Goal: Task Accomplishment & Management: Complete application form

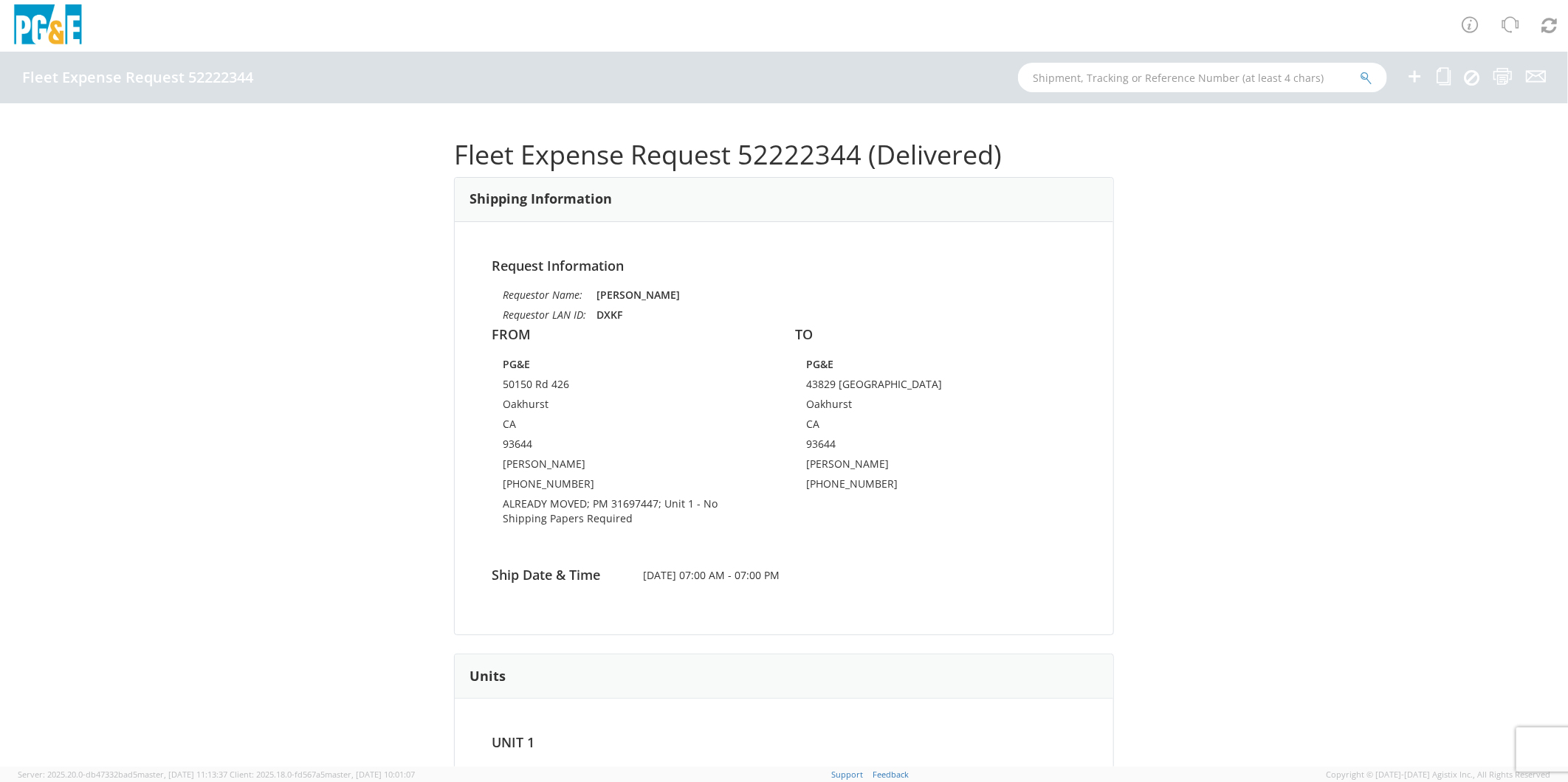
click at [1414, 78] on icon at bounding box center [1414, 77] width 18 height 19
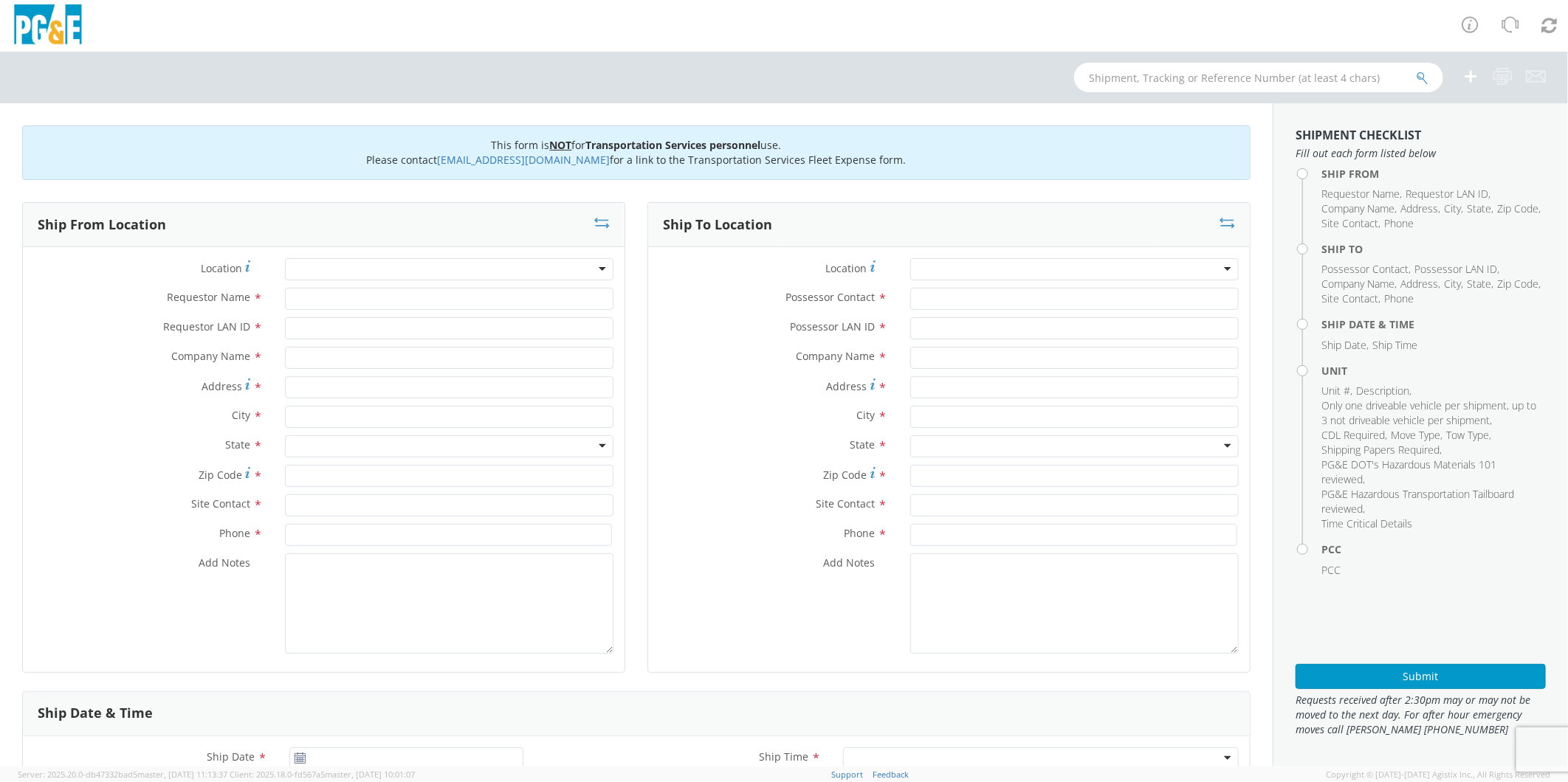
click at [353, 265] on div at bounding box center [449, 269] width 328 height 22
click at [313, 265] on div at bounding box center [449, 269] width 328 height 22
type input "sono"
type input "PG&E"
type input "[STREET_ADDRESS]"
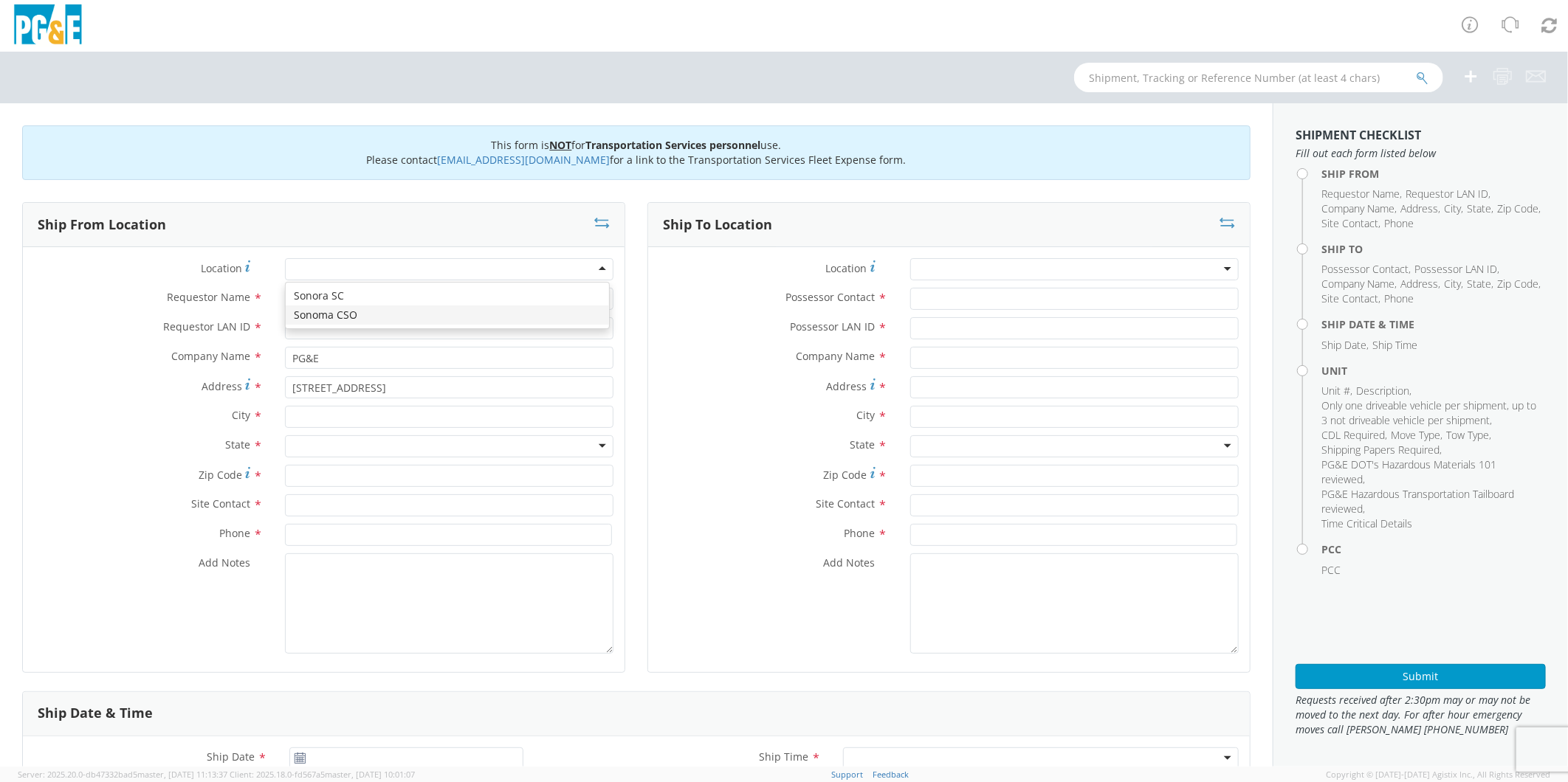
type input "Sonoma"
type input "95476"
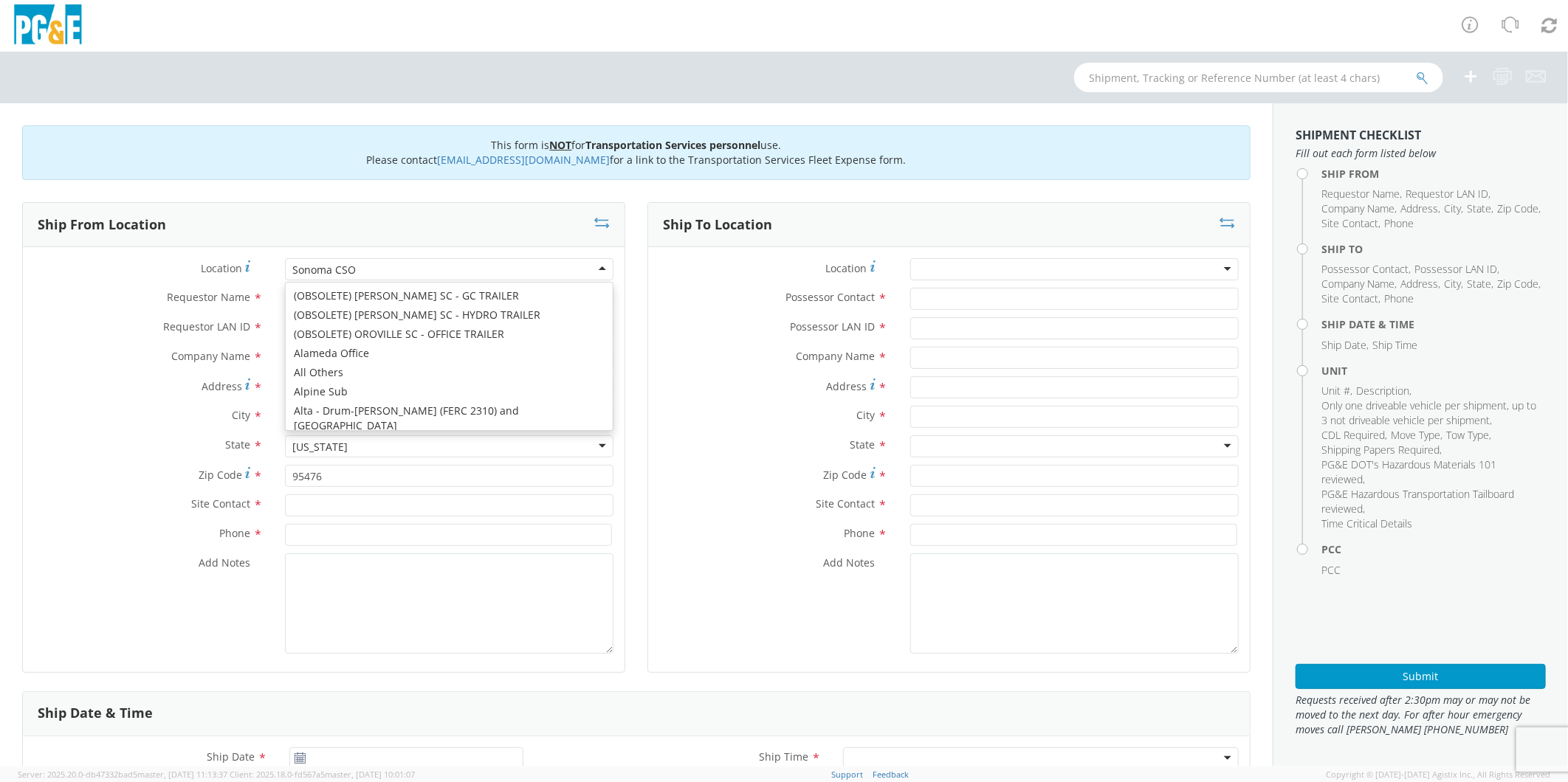
click at [313, 265] on div "Sonoma CSO" at bounding box center [325, 270] width 63 height 15
type input "[STREET_ADDRESS]"
type input "[GEOGRAPHIC_DATA]"
type input "95370"
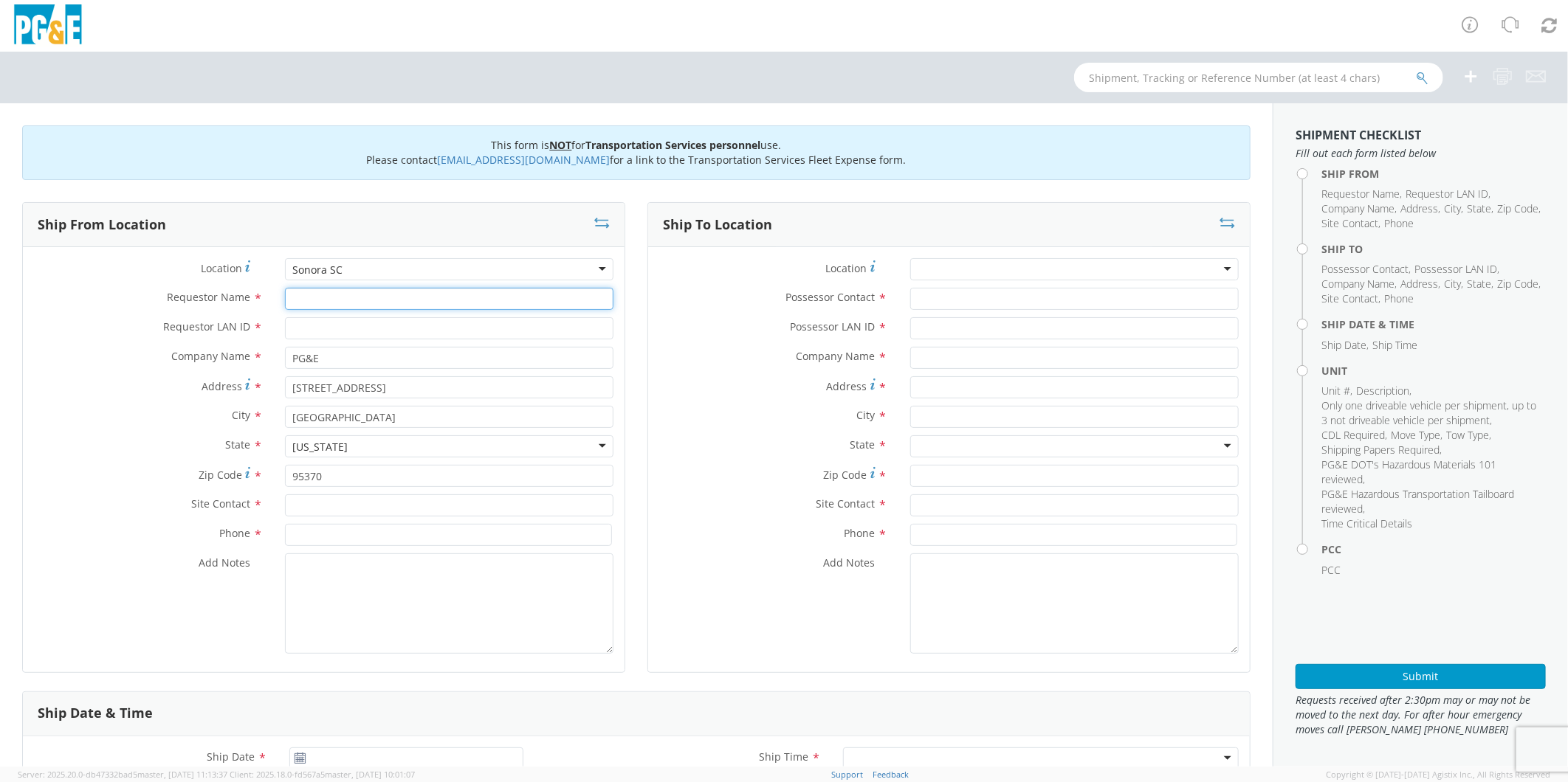
click at [336, 303] on input "Requestor Name *" at bounding box center [449, 299] width 328 height 22
type input "j"
type input "[PERSON_NAME]"
type input "J7PF"
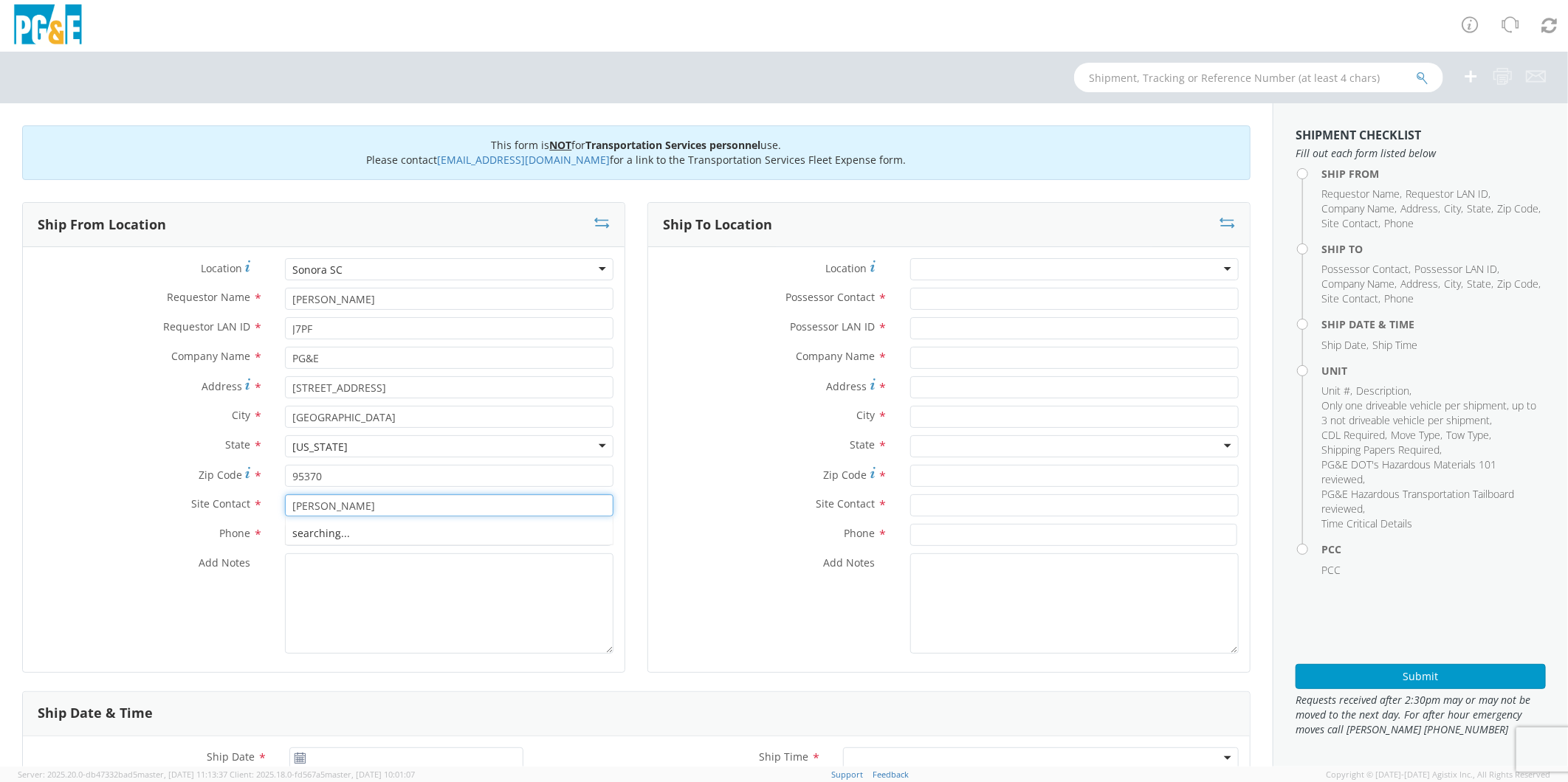
type input "[PERSON_NAME]"
type input "[PHONE_NUMBER]"
type textarea "PLEASE USE [PERSON_NAME] TO MAKE MOVE; PM 35511352"
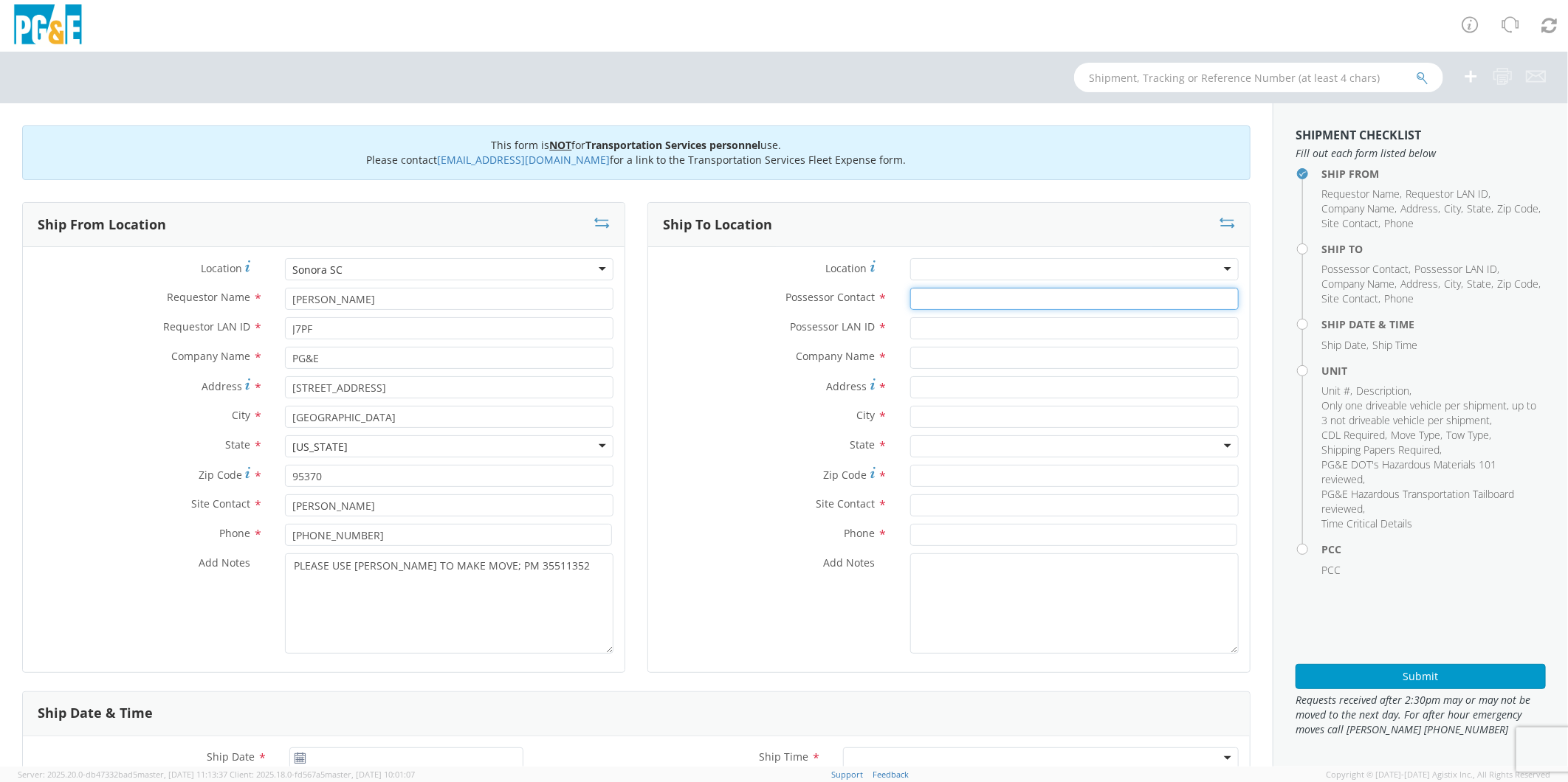
click at [1052, 296] on input "Possessor Contact *" at bounding box center [1074, 299] width 328 height 22
type input "[PERSON_NAME]"
type input "J7PF"
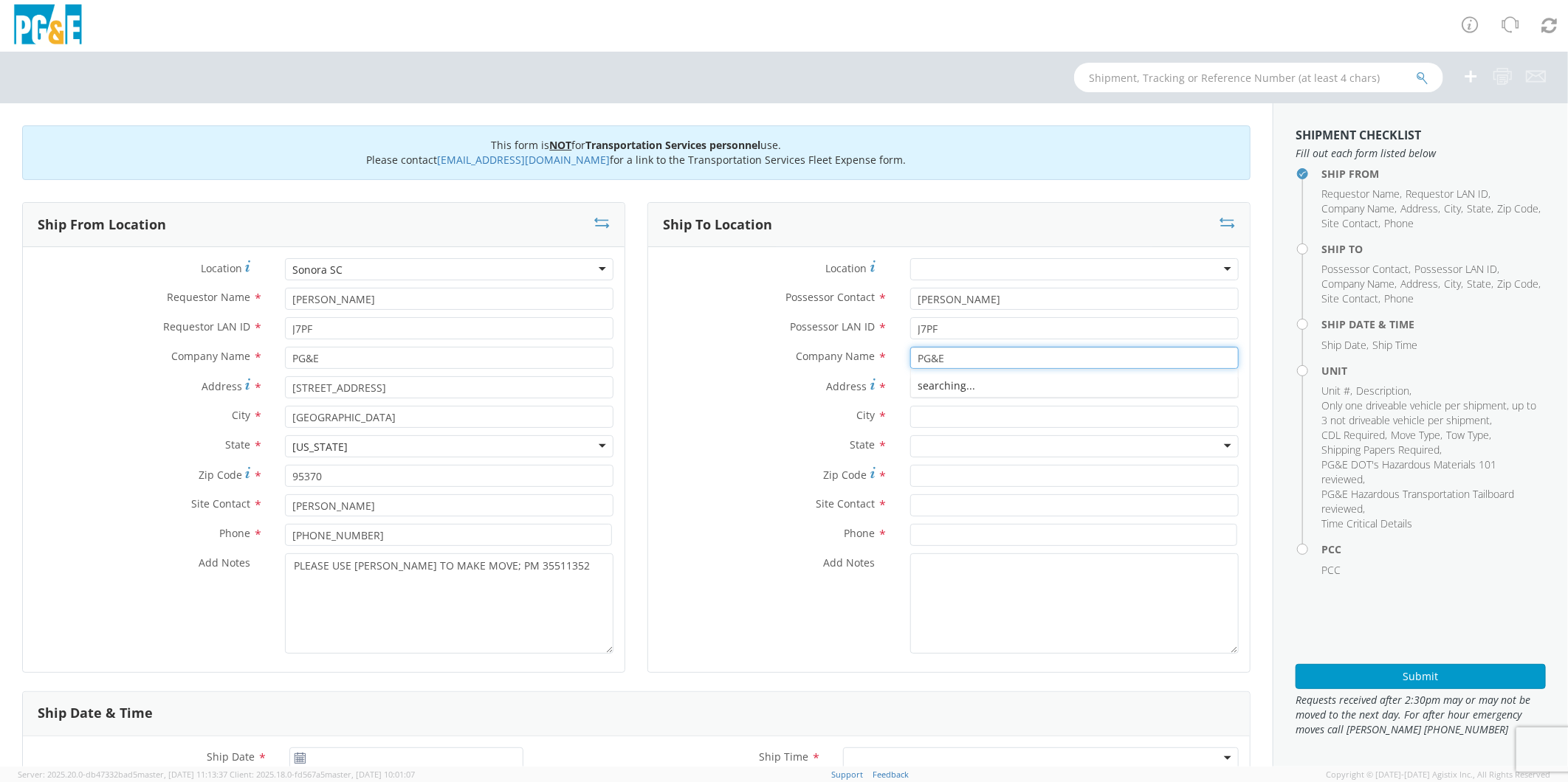
type input "PG&E"
type input "[STREET_ADDRESS]"
type input "GROVELAND"
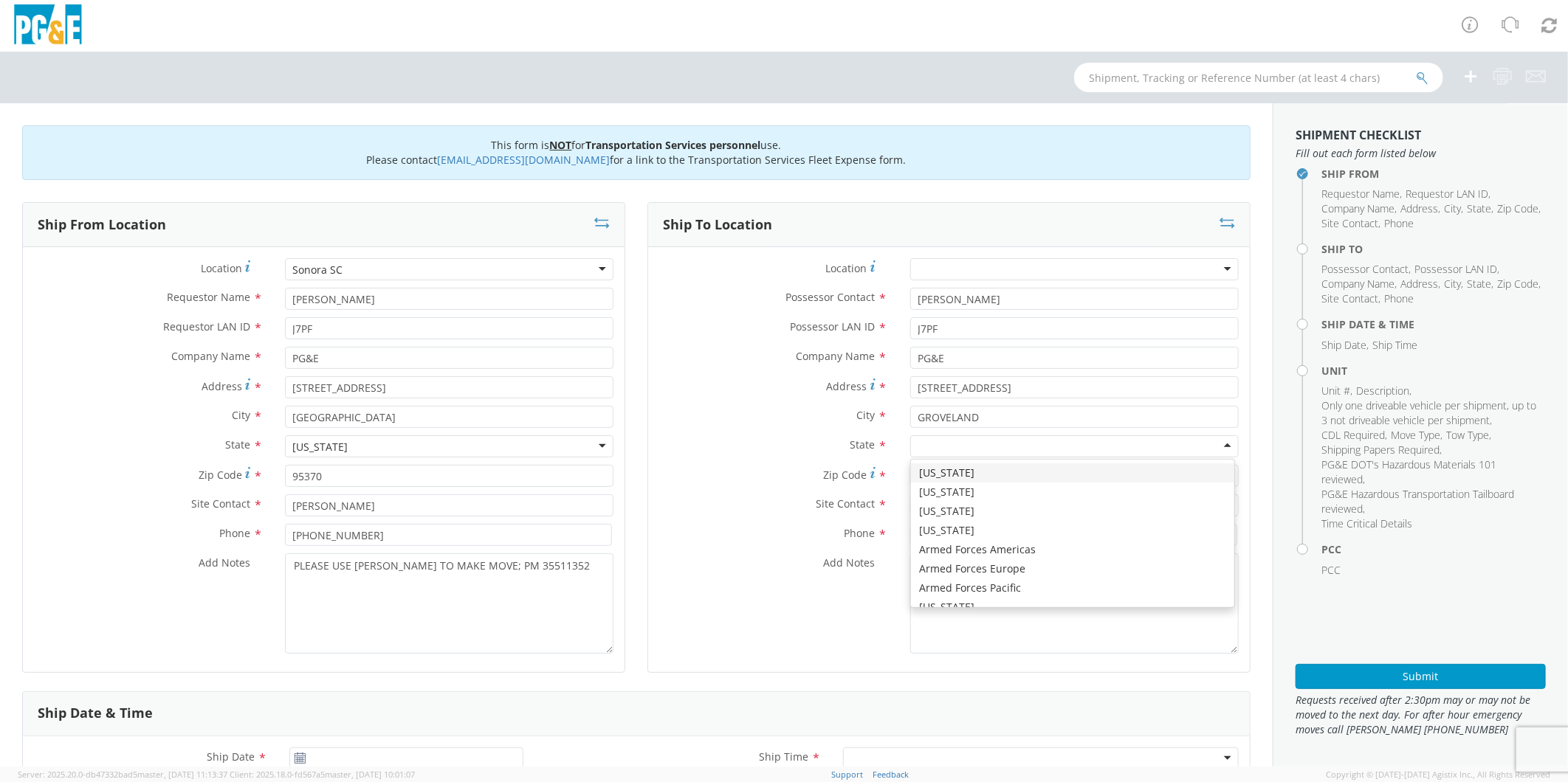
type input "C"
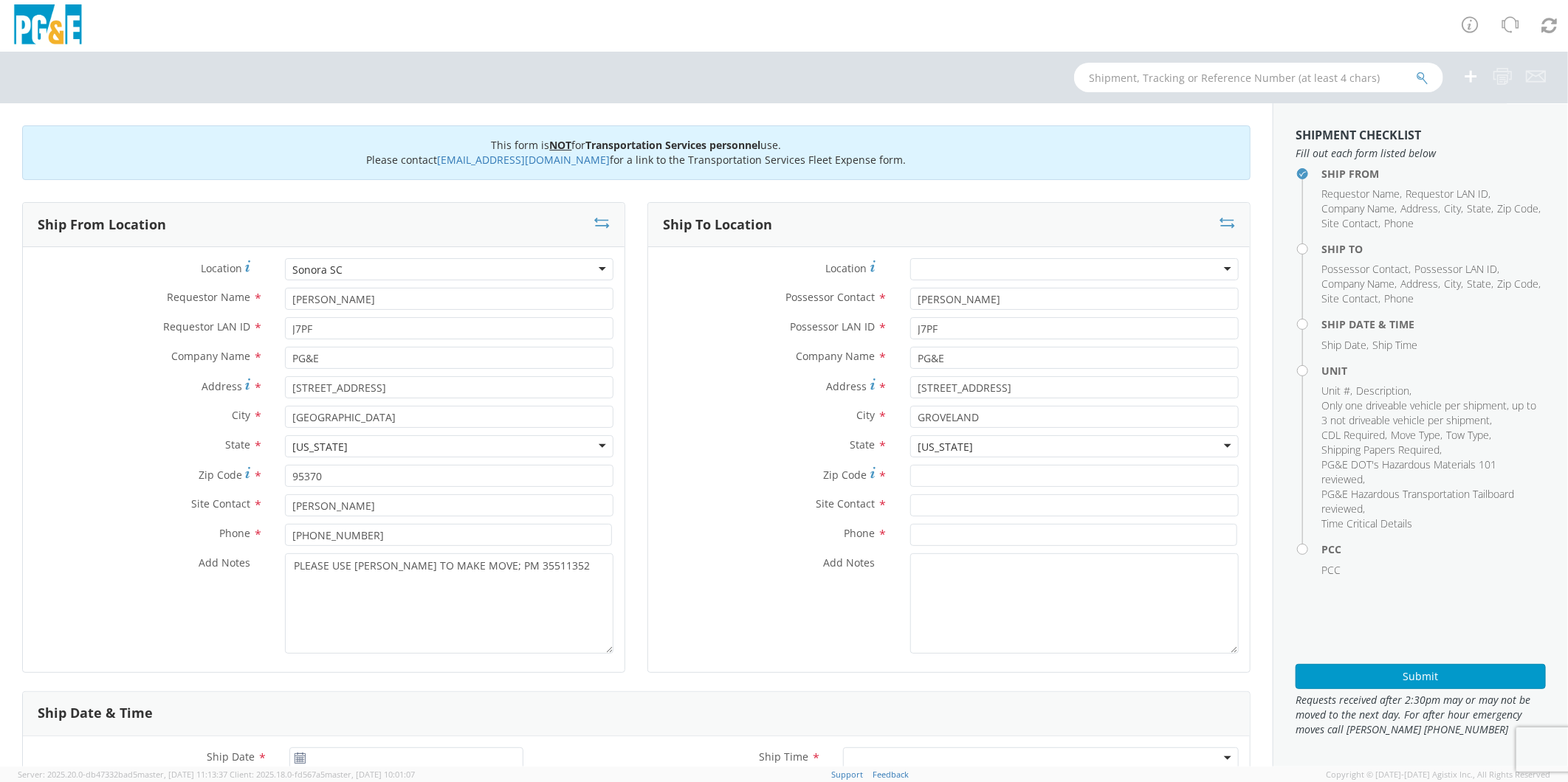
scroll to position [0, 0]
click at [987, 463] on div "State * [US_STATE] [US_STATE] [US_STATE] [US_STATE] [US_STATE] [US_STATE] Armed…" at bounding box center [948, 450] width 601 height 29
click at [984, 485] on input "Zip Code *" at bounding box center [1074, 476] width 328 height 22
type input "95321"
type input "[PERSON_NAME]"
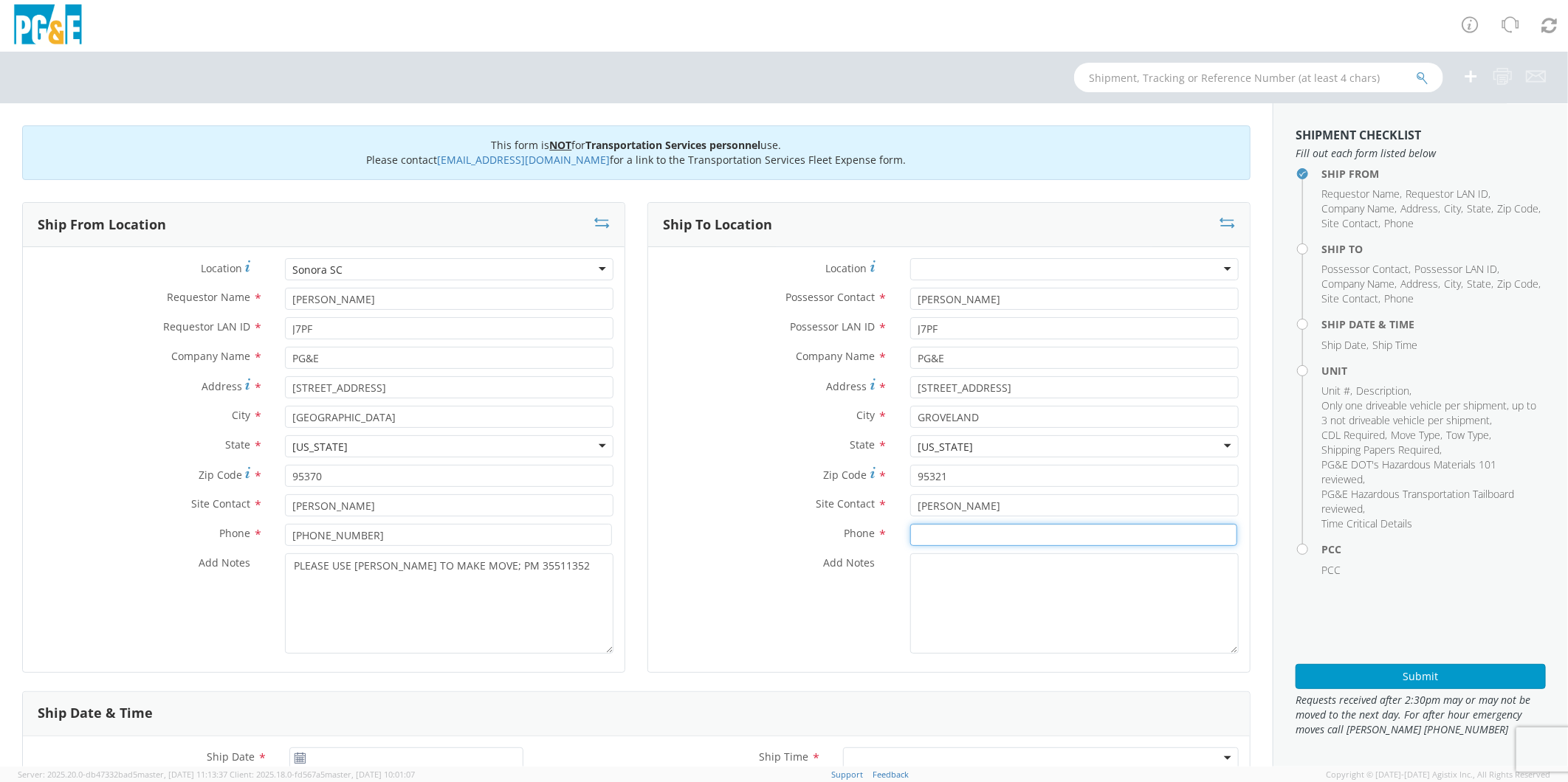
type input "8"
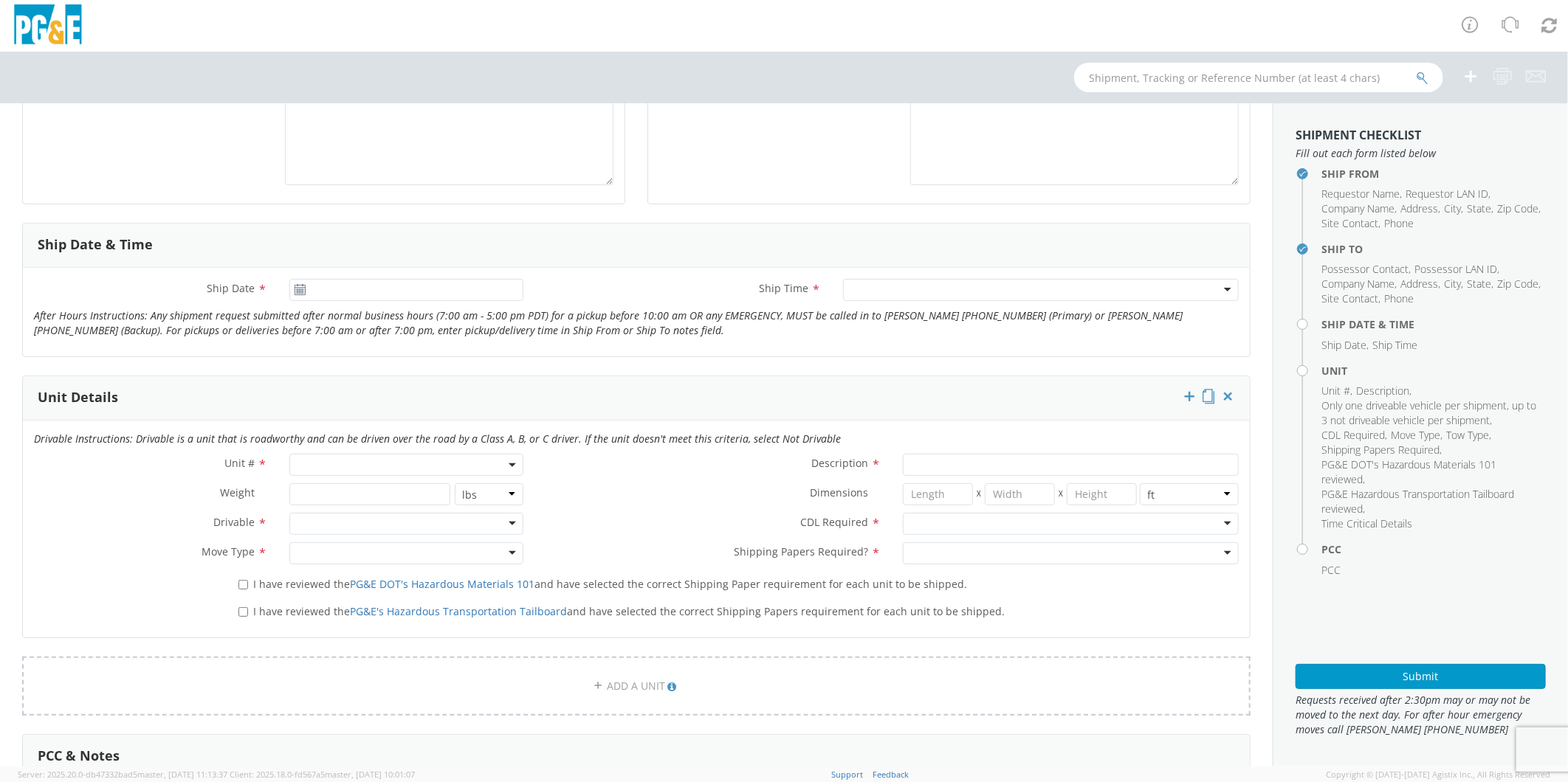
scroll to position [491, 0]
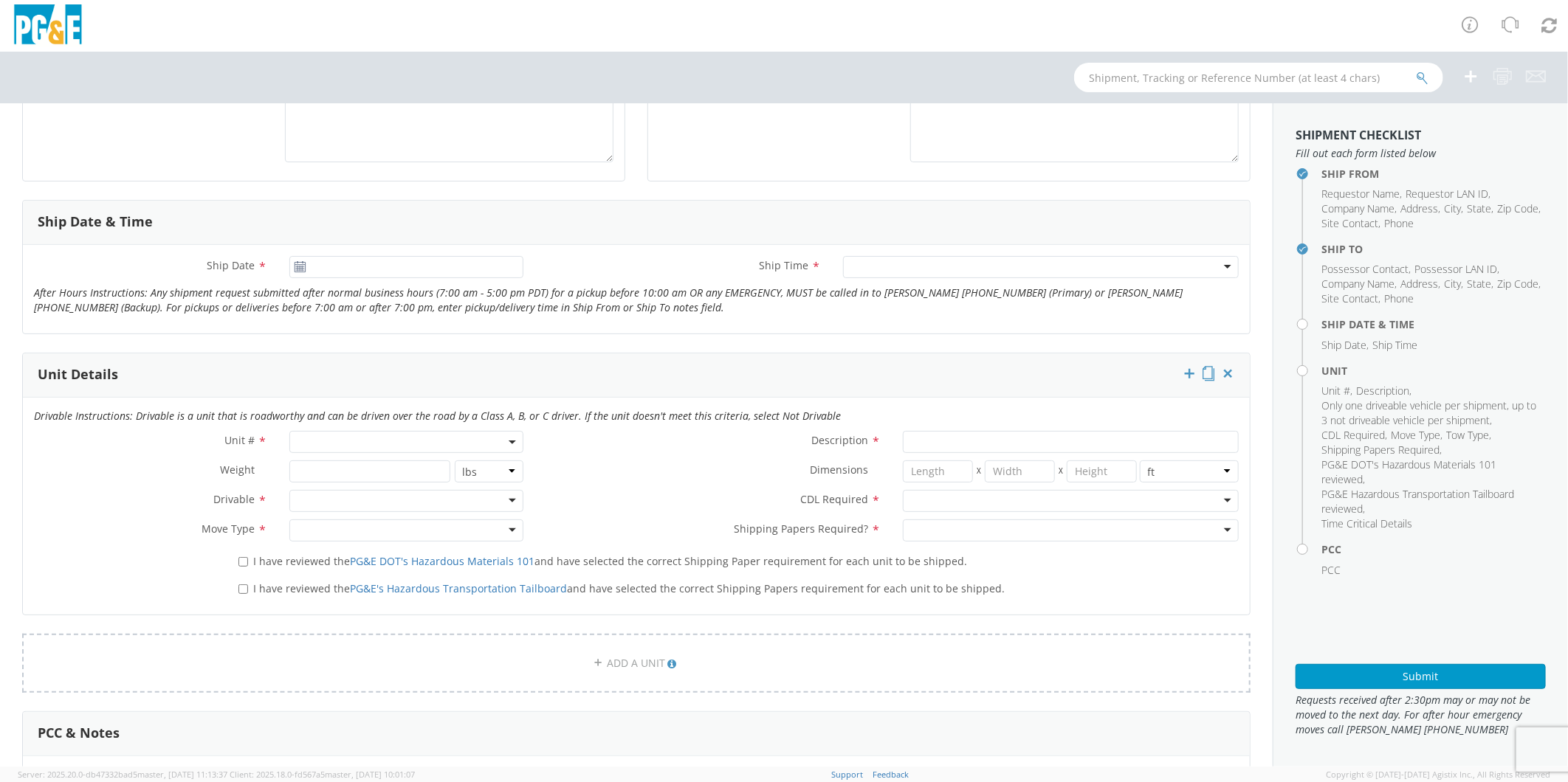
type input "[PHONE_NUMBER]"
click at [338, 264] on input "[DATE]" at bounding box center [406, 267] width 233 height 22
click at [365, 356] on td "7" at bounding box center [362, 360] width 26 height 22
type input "[DATE]"
click at [872, 263] on div at bounding box center [1040, 267] width 395 height 22
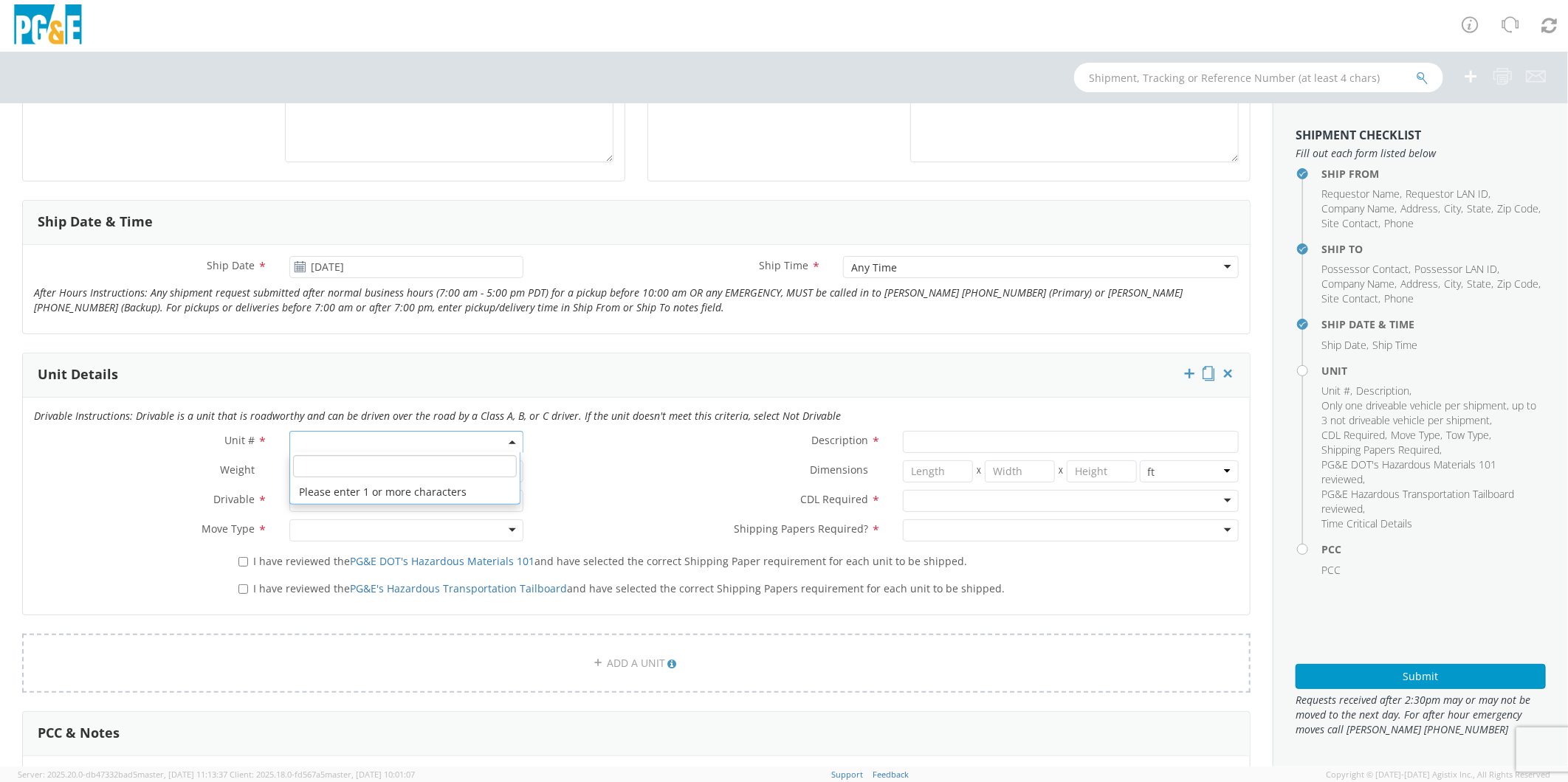
click at [378, 441] on span at bounding box center [406, 442] width 233 height 22
click at [371, 463] on input "search" at bounding box center [405, 466] width 224 height 22
type input "OTHER"
select select "Other"
select select "? undefined:undefined ?"
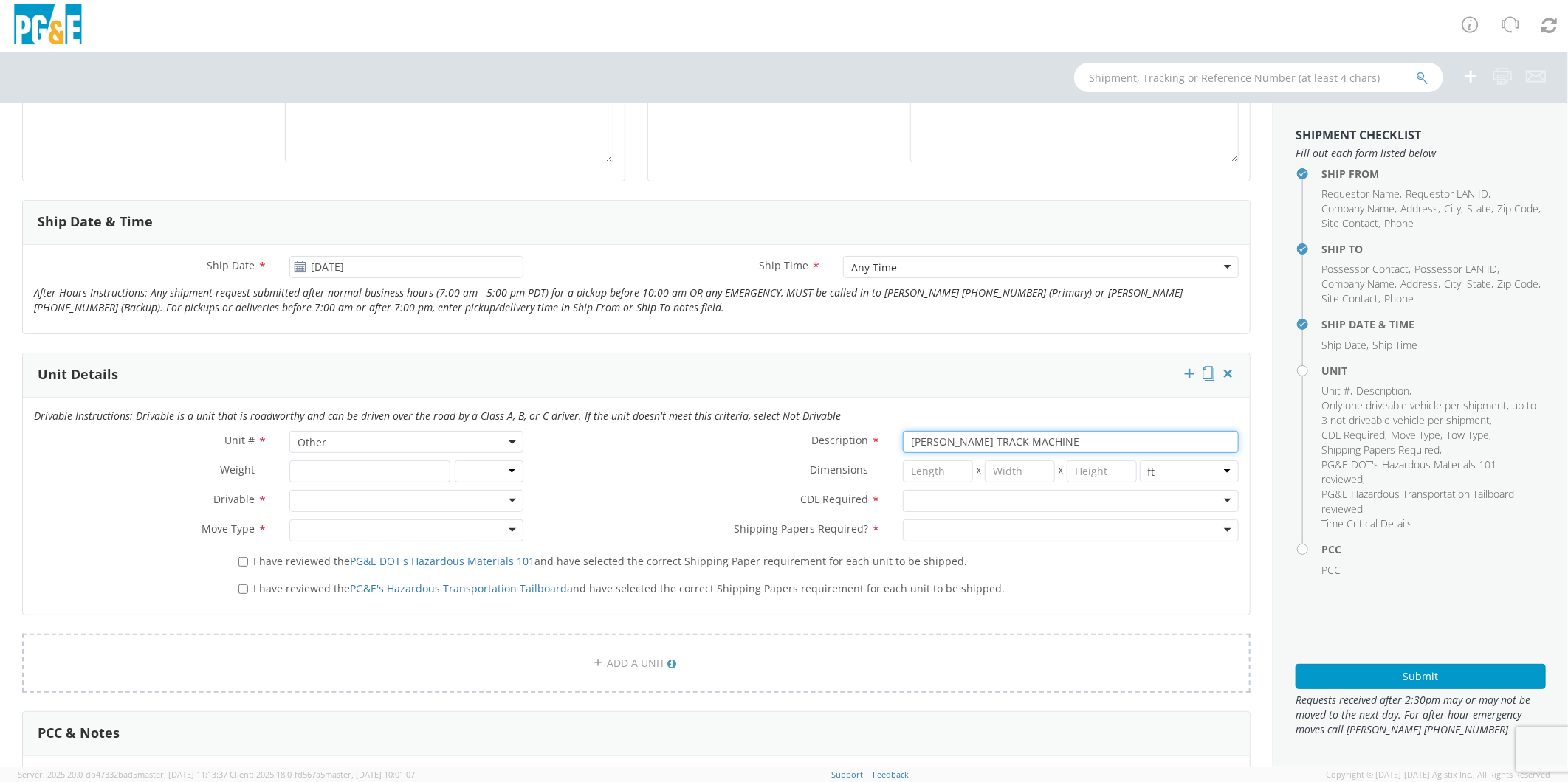
type input "[PERSON_NAME] TRACK MACHINE"
click at [323, 503] on div at bounding box center [406, 500] width 233 height 22
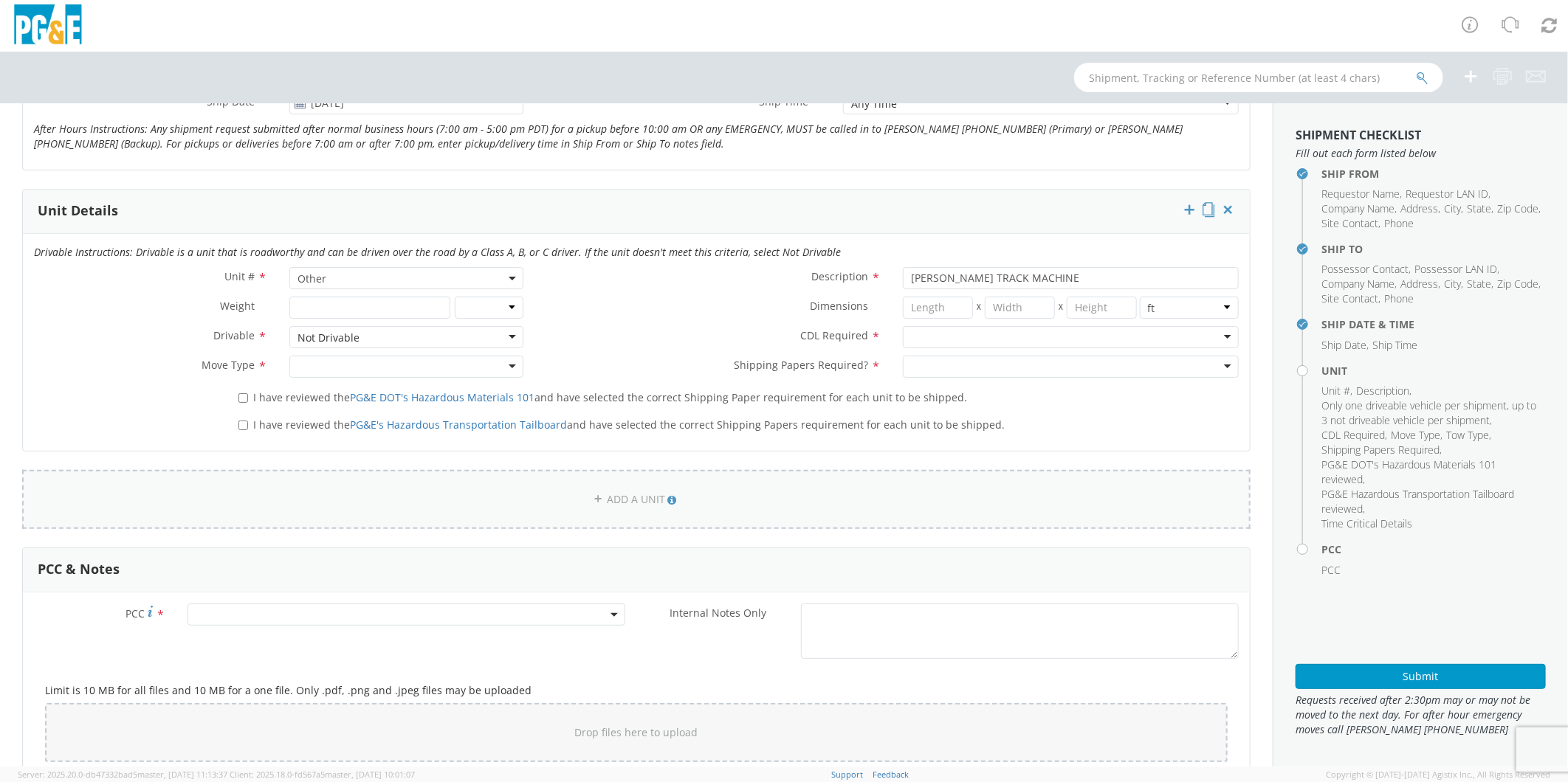
scroll to position [738, 0]
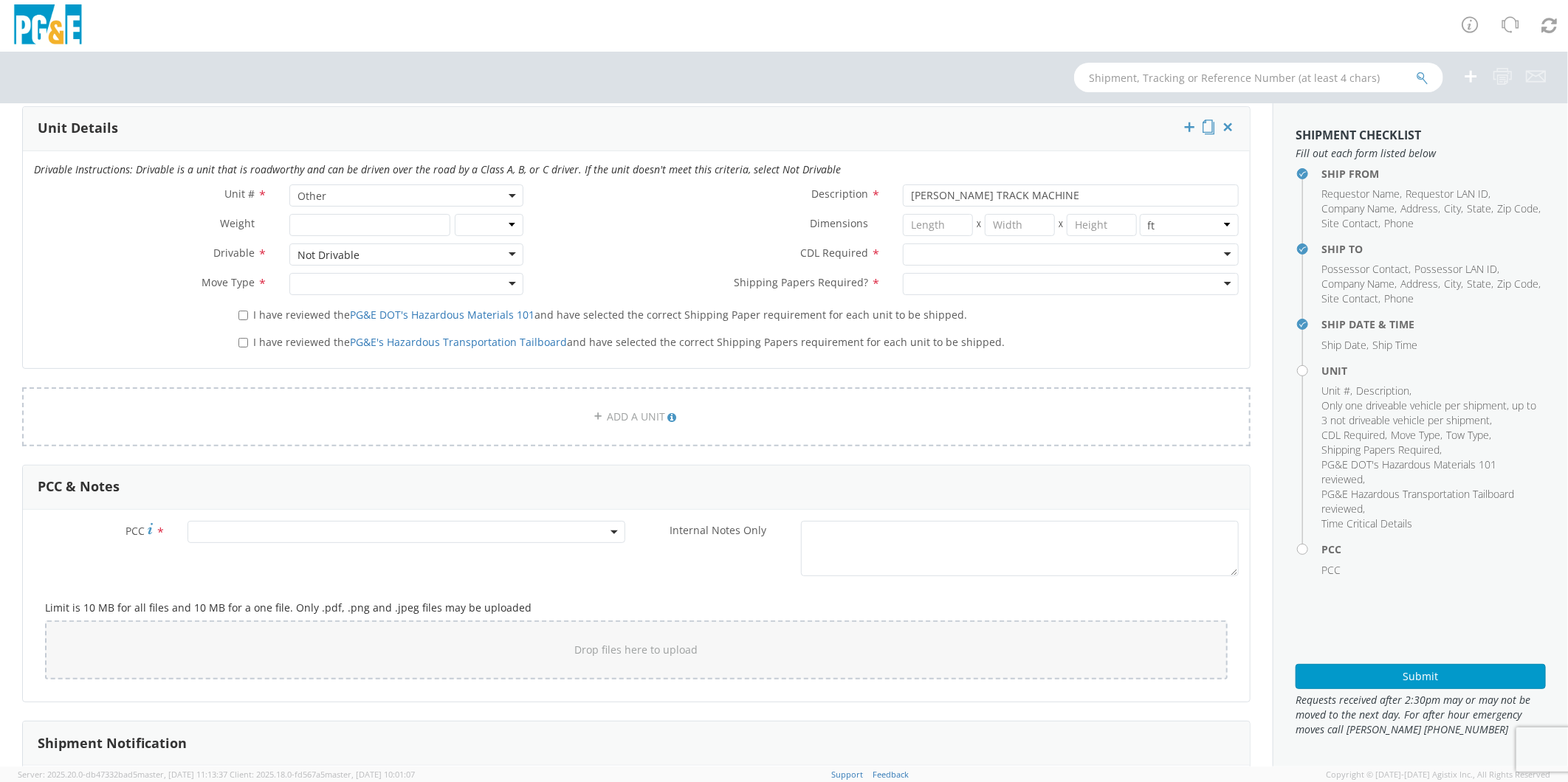
click at [950, 251] on div at bounding box center [1071, 254] width 336 height 22
click at [380, 289] on div at bounding box center [406, 284] width 233 height 22
click at [1015, 285] on div at bounding box center [1071, 284] width 336 height 22
click at [234, 315] on div "I have reviewed the PG&E DOT's Hazardous Materials 101 and have selected the co…" at bounding box center [738, 312] width 1022 height 20
click at [241, 315] on input "I have reviewed the PG&E DOT's Hazardous Materials 101 and have selected the co…" at bounding box center [243, 316] width 9 height 9
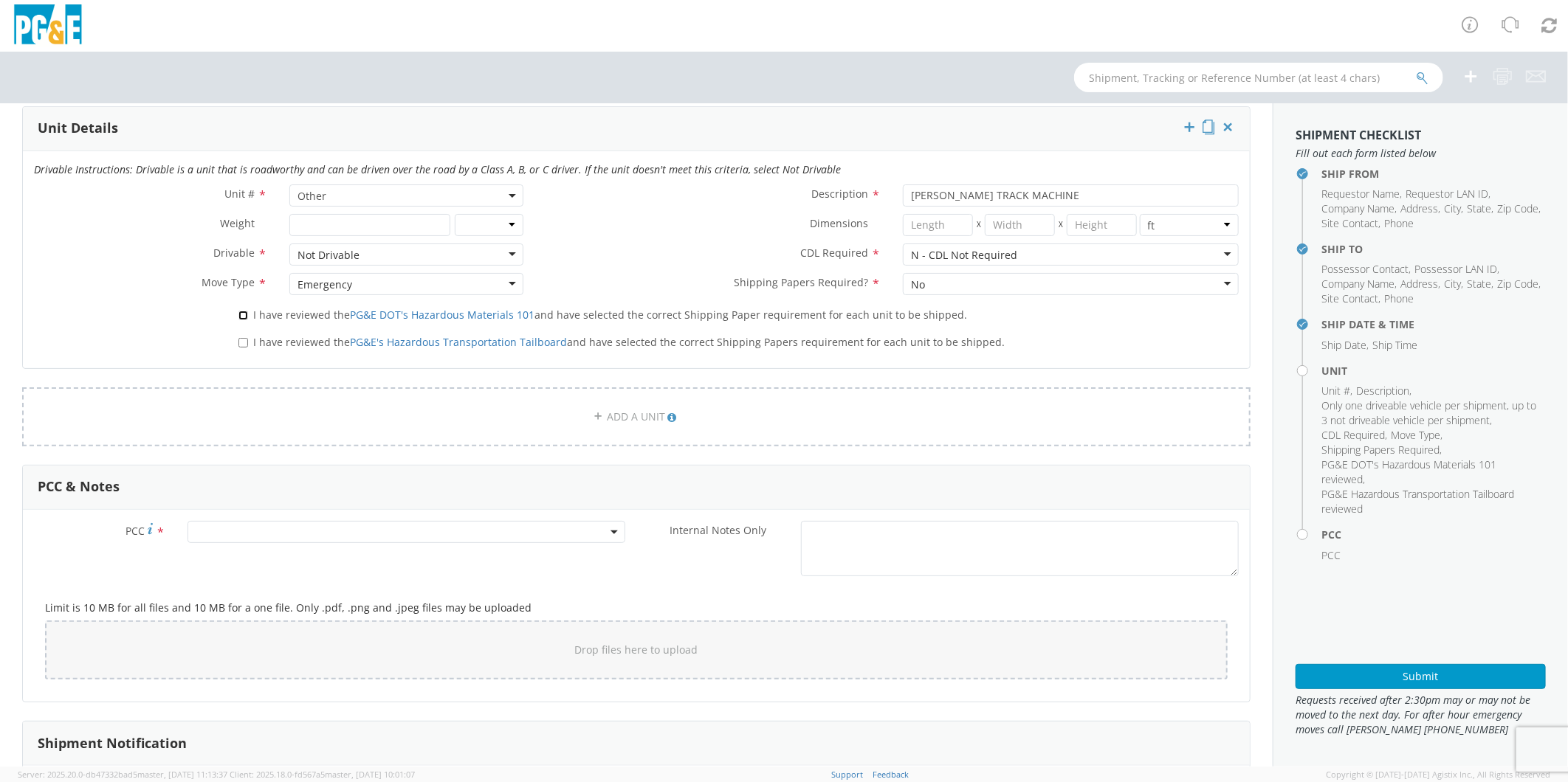
checkbox input "true"
click at [245, 344] on input "I have reviewed the PG&E's Hazardous Transportation Tailboard and have selected…" at bounding box center [243, 343] width 9 height 9
checkbox input "true"
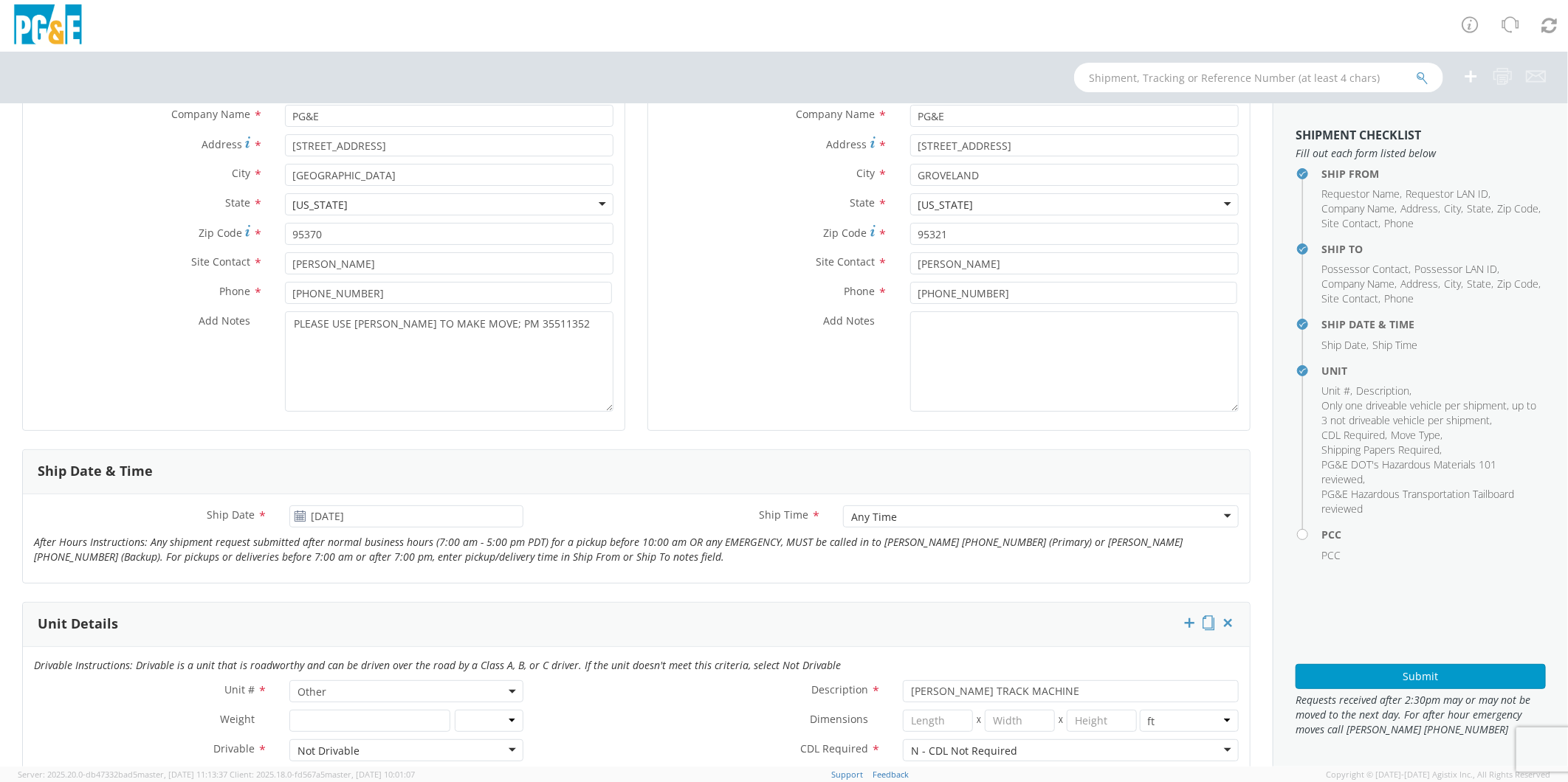
scroll to position [82, 0]
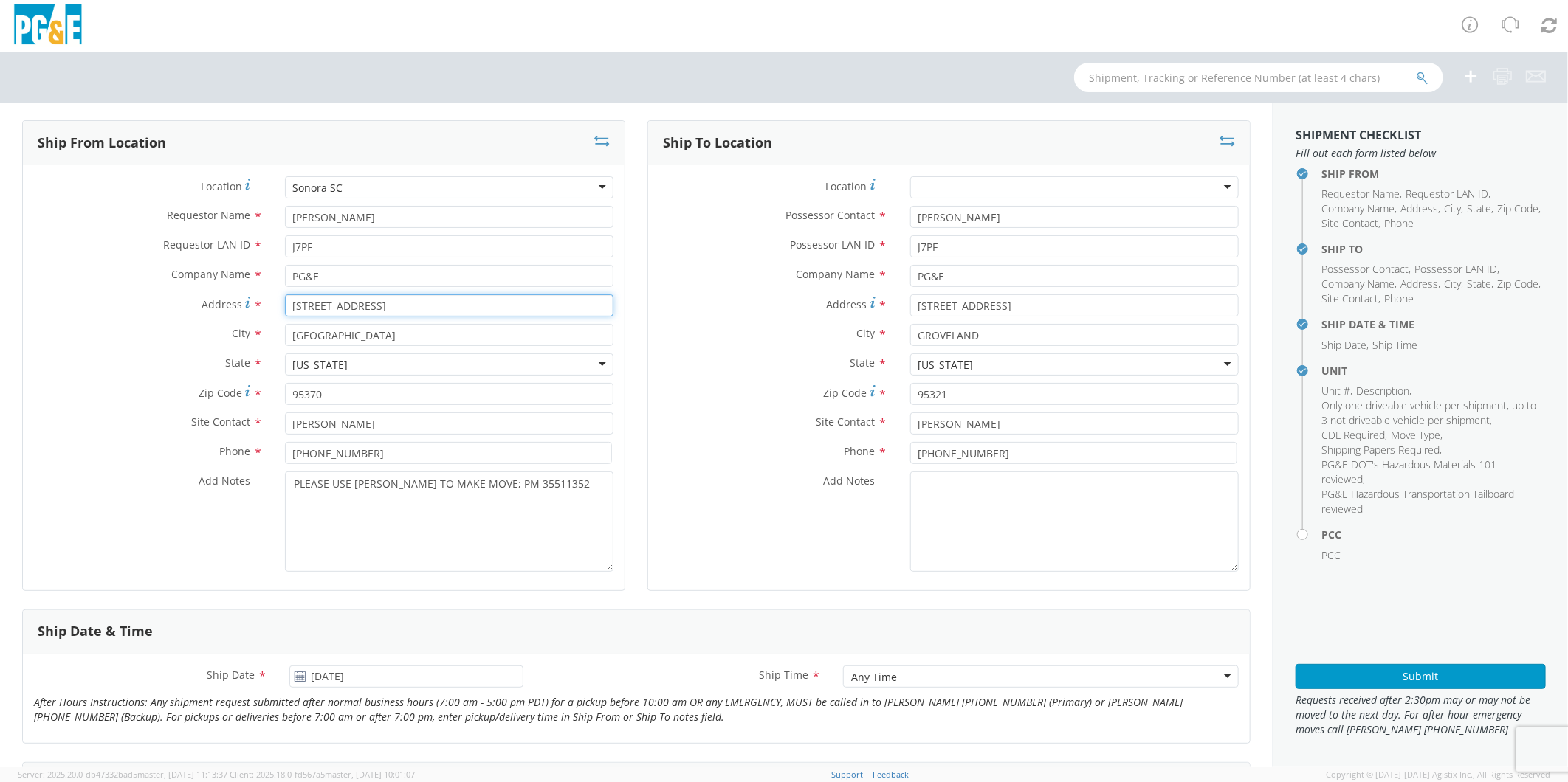
drag, startPoint x: 402, startPoint y: 299, endPoint x: 146, endPoint y: 305, distance: 256.1
click at [148, 304] on div "Address * [STREET_ADDRESS]" at bounding box center [324, 306] width 601 height 22
type input "C"
type input "CAMAGE AVE"
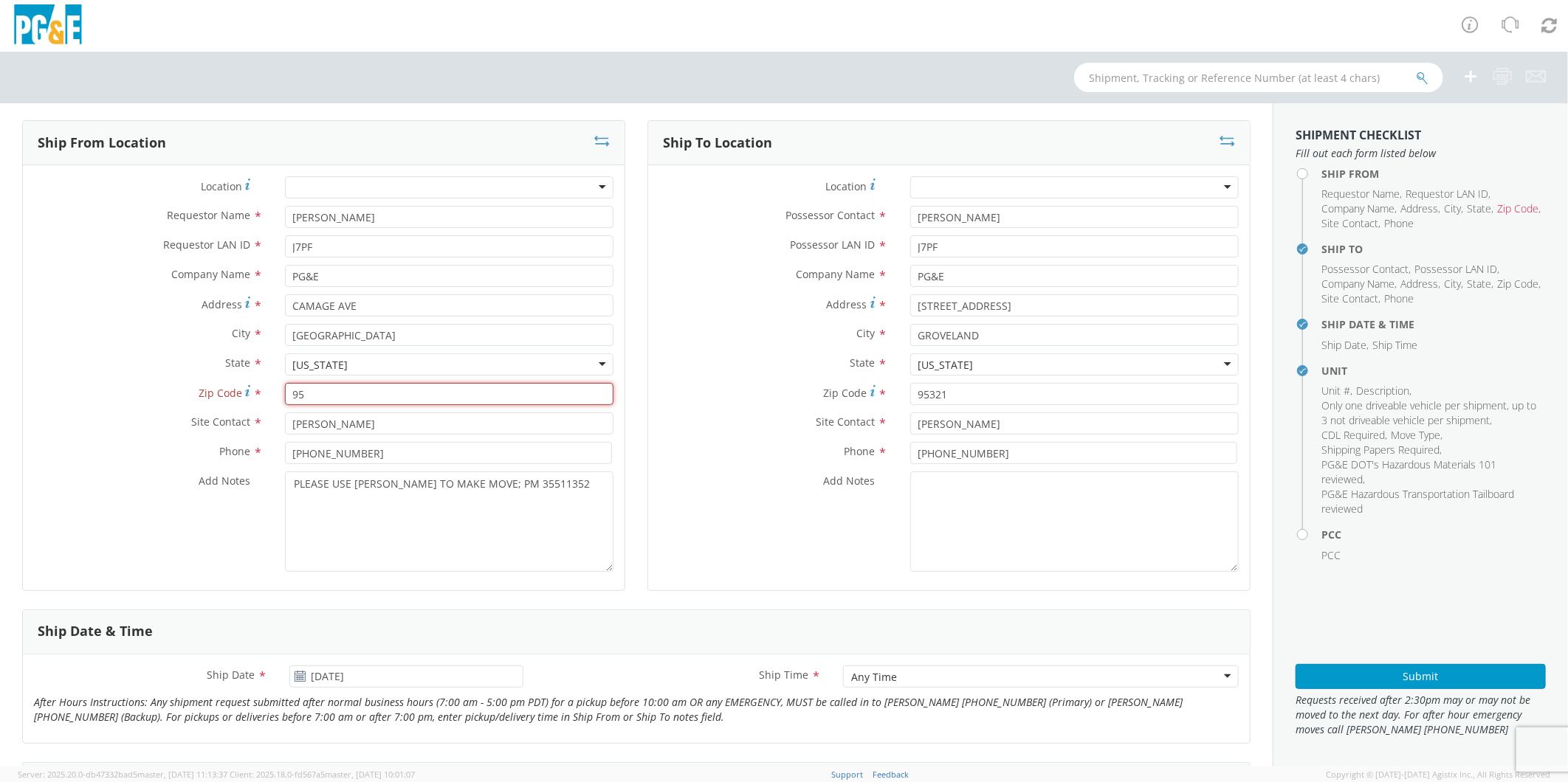
type input "9"
click at [366, 405] on input "Zip Code *" at bounding box center [449, 394] width 328 height 22
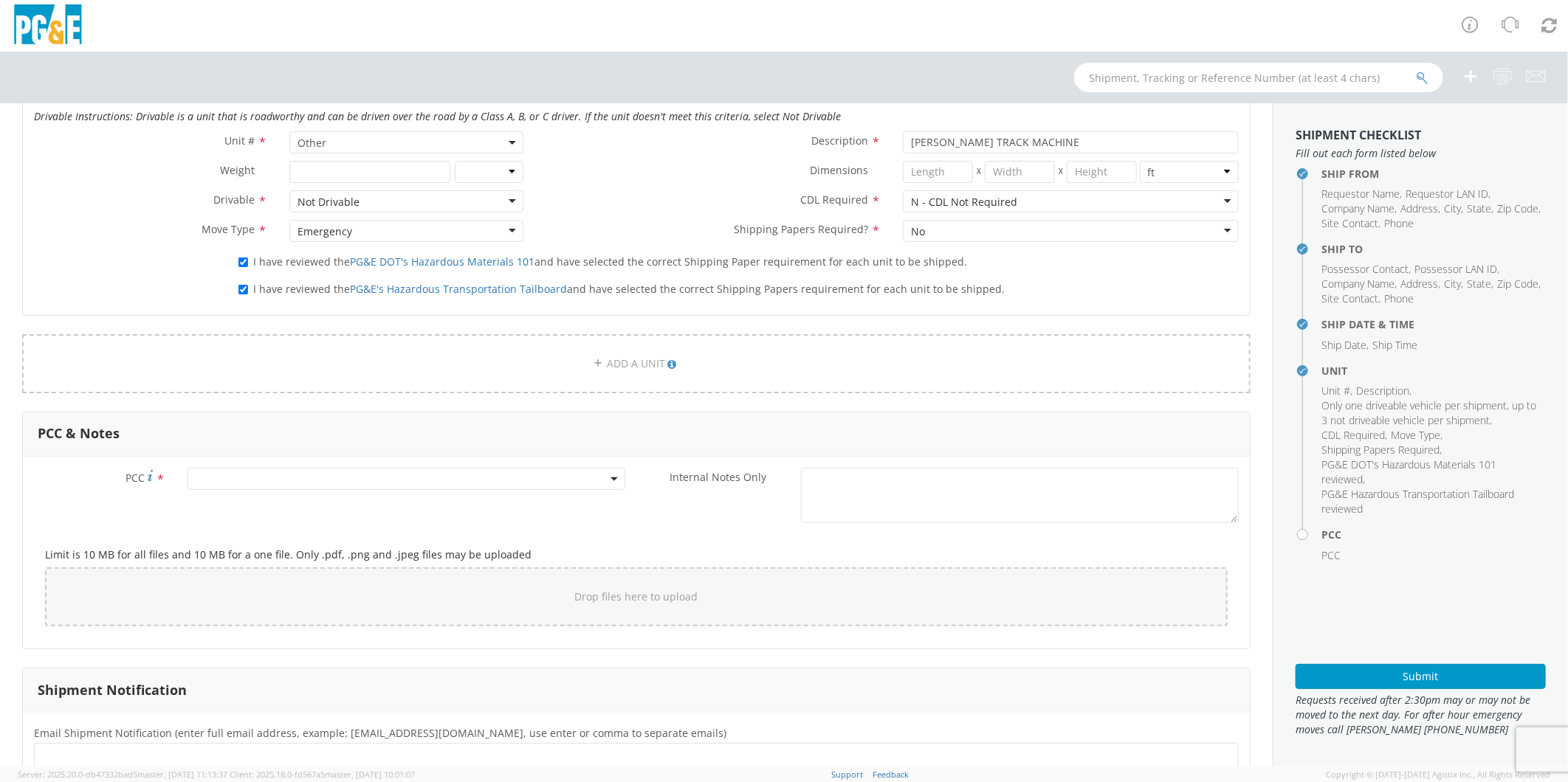
scroll to position [820, 0]
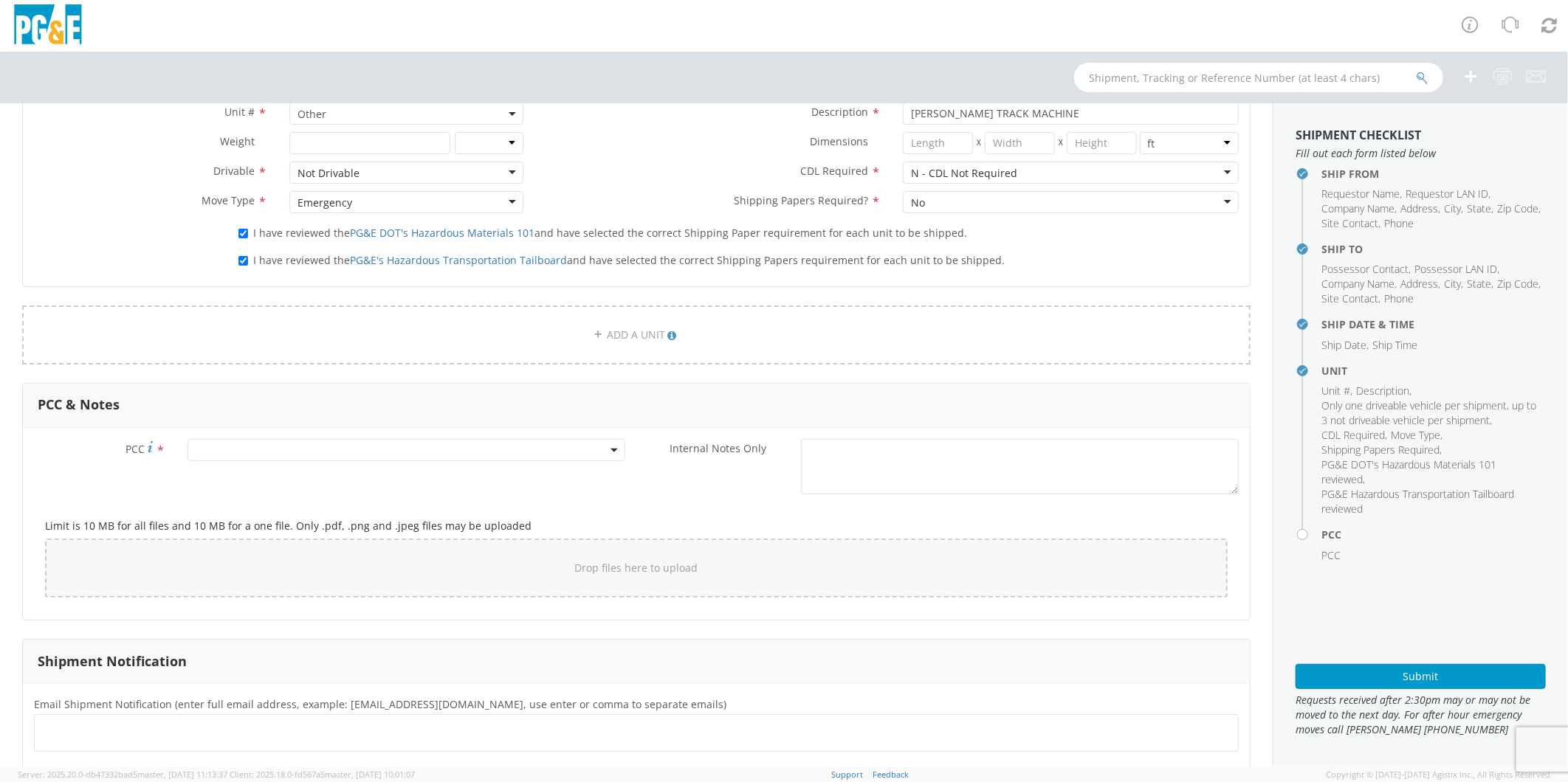
type input "95370"
click at [278, 451] on span at bounding box center [406, 450] width 438 height 22
click at [273, 480] on input "number" at bounding box center [404, 474] width 426 height 22
type input "12685"
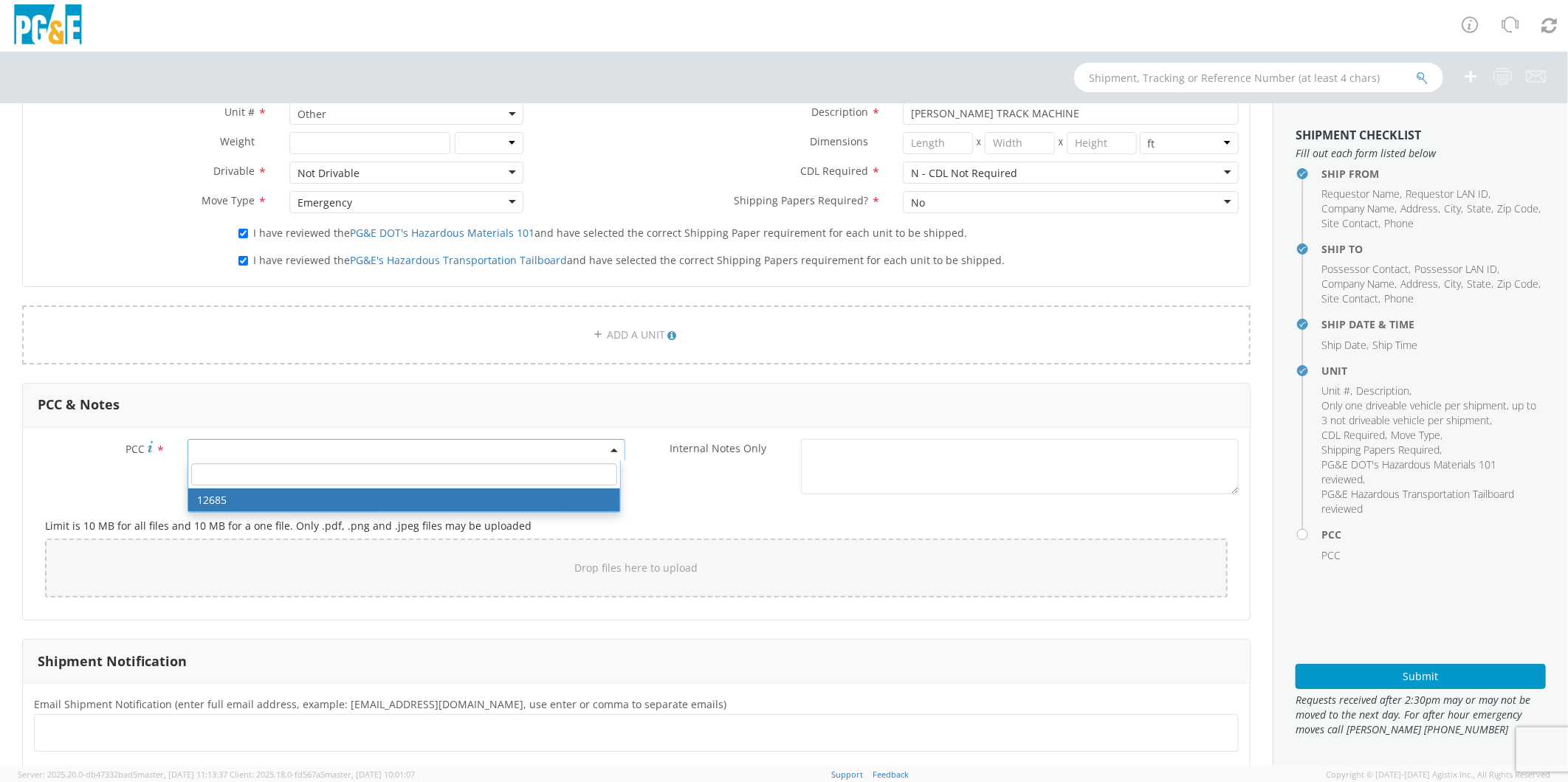
select select "12685"
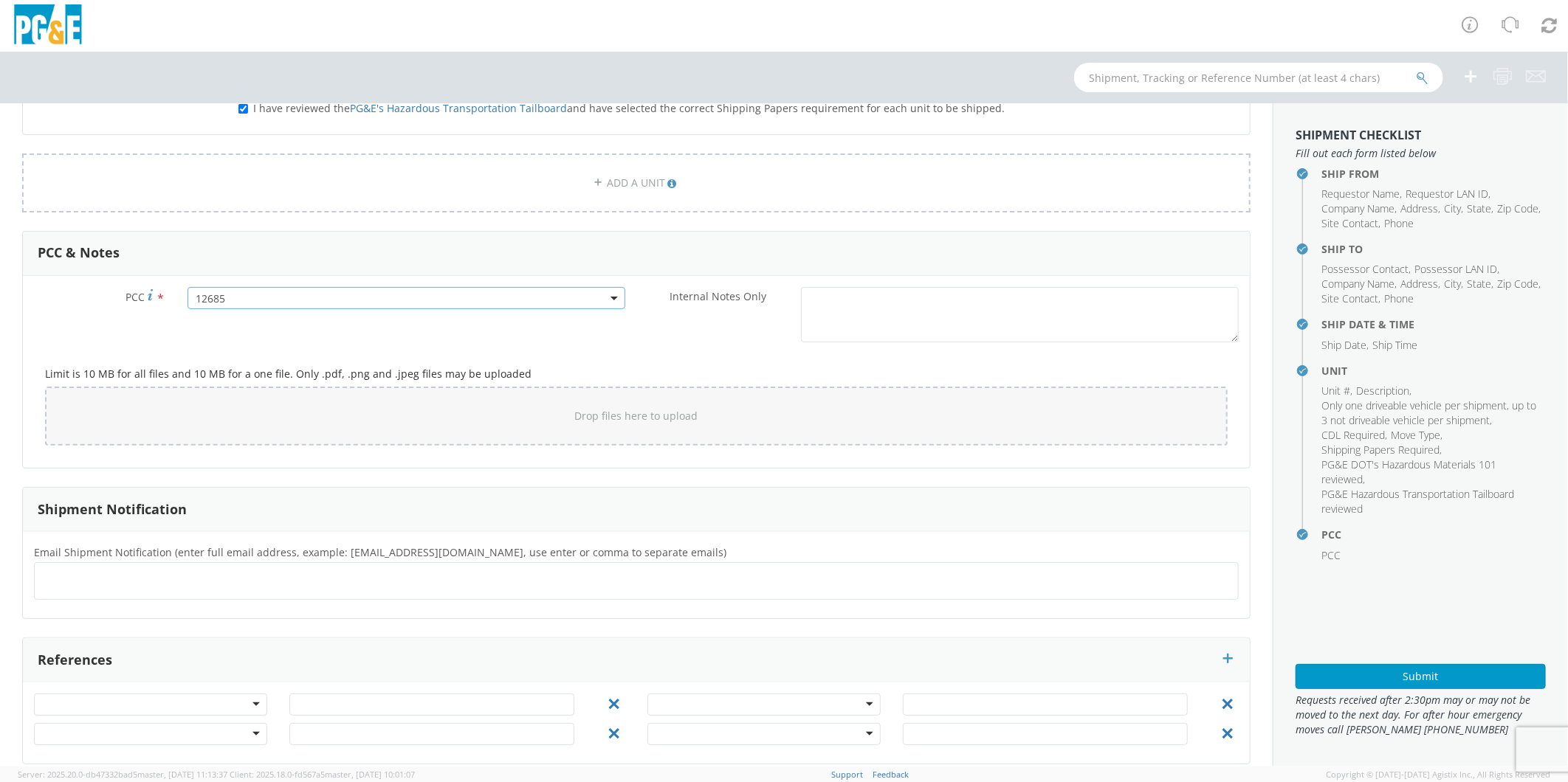
scroll to position [987, 0]
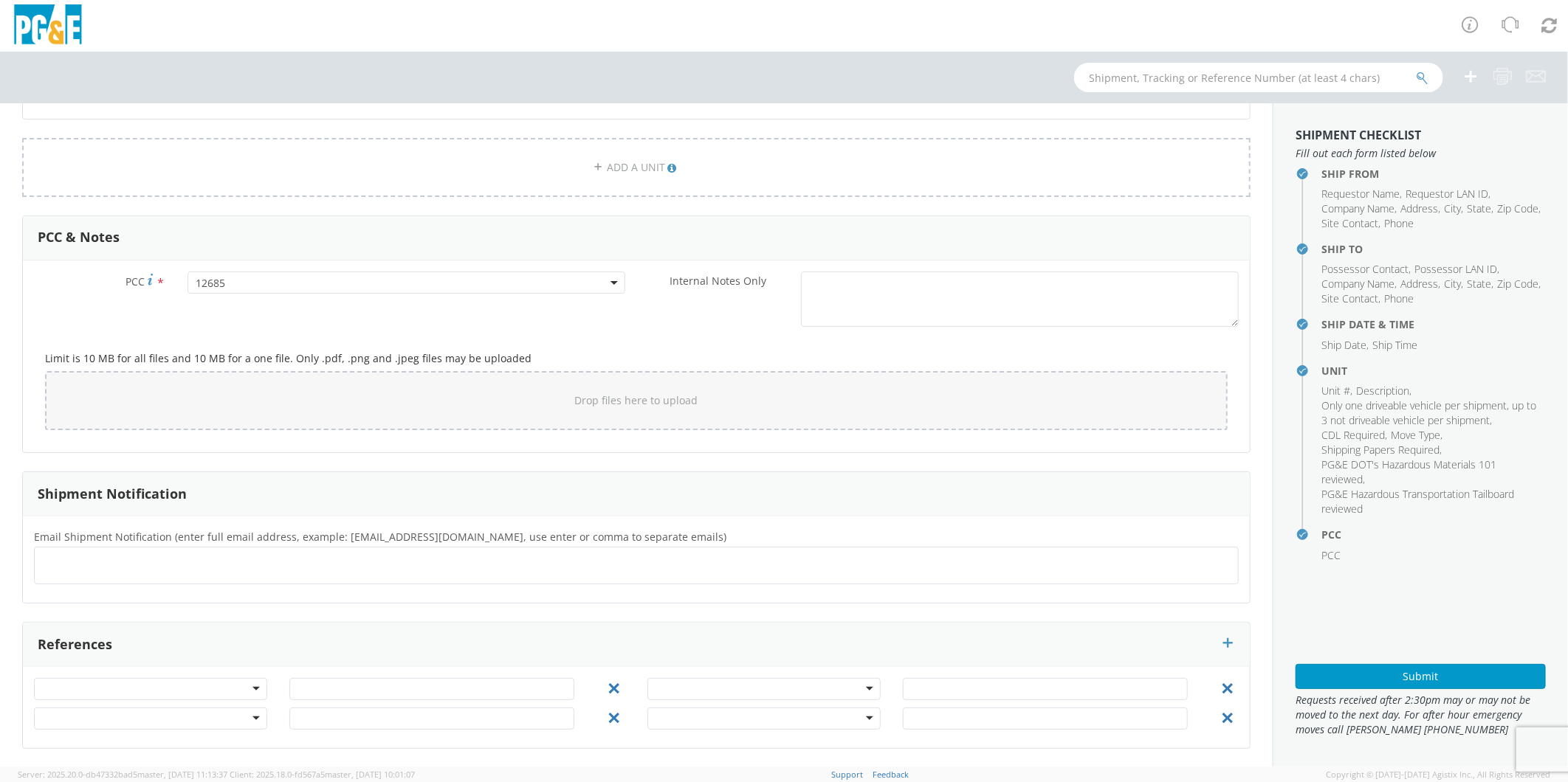
click at [222, 558] on ul at bounding box center [635, 565] width 1191 height 24
type input "[EMAIL_ADDRESS][DOMAIN_NAME]"
click at [1465, 670] on button "Submit" at bounding box center [1420, 676] width 250 height 25
